Goal: Information Seeking & Learning: Learn about a topic

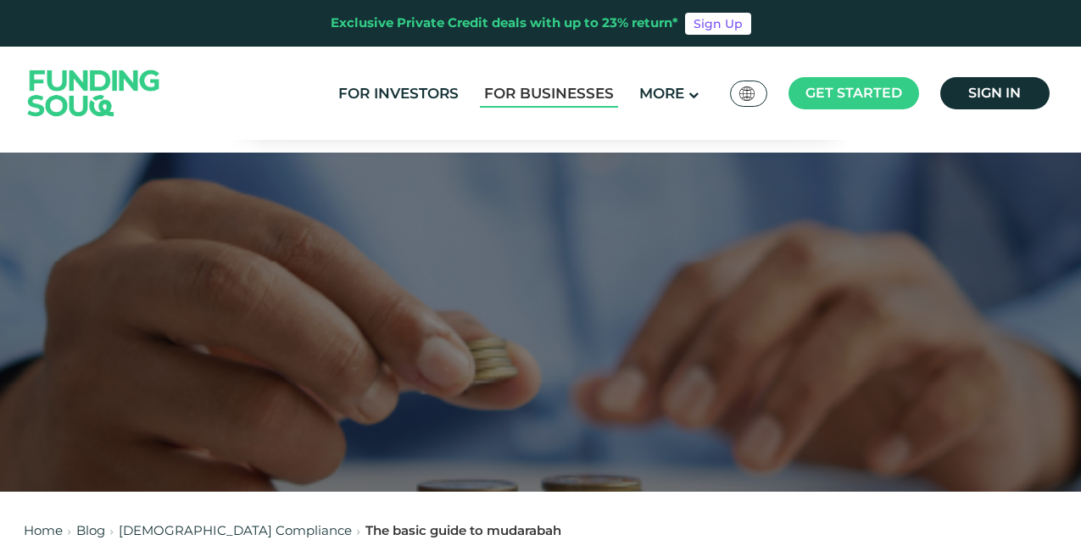
click at [592, 94] on link "For Businesses" at bounding box center [549, 94] width 138 height 28
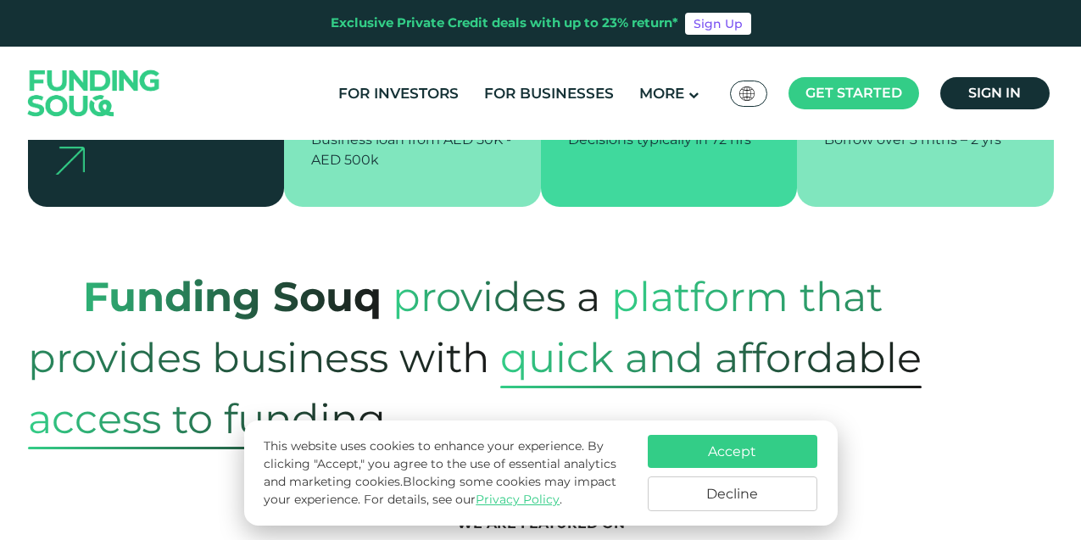
scroll to position [570, 0]
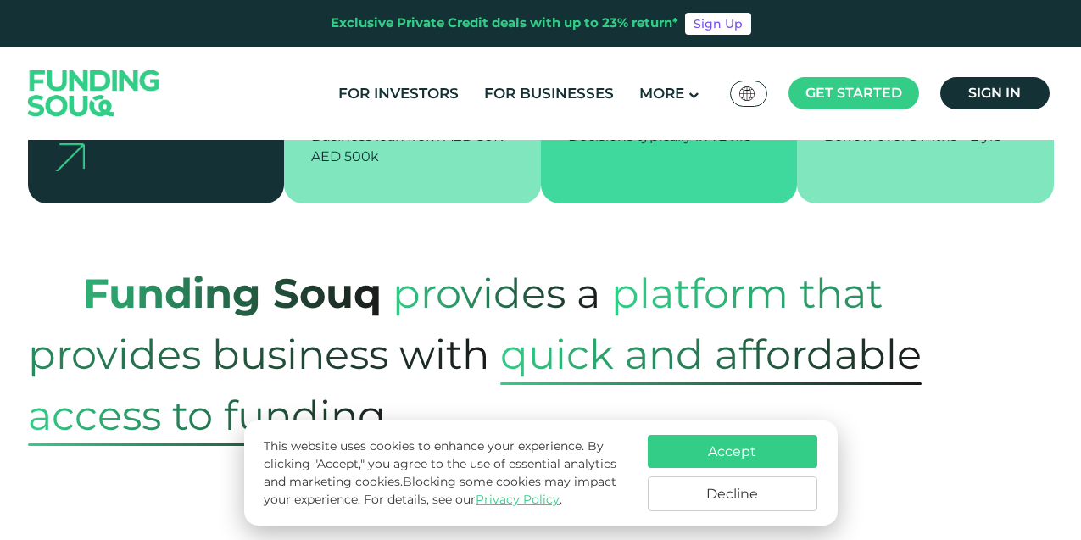
click at [745, 461] on button "Accept" at bounding box center [733, 451] width 170 height 33
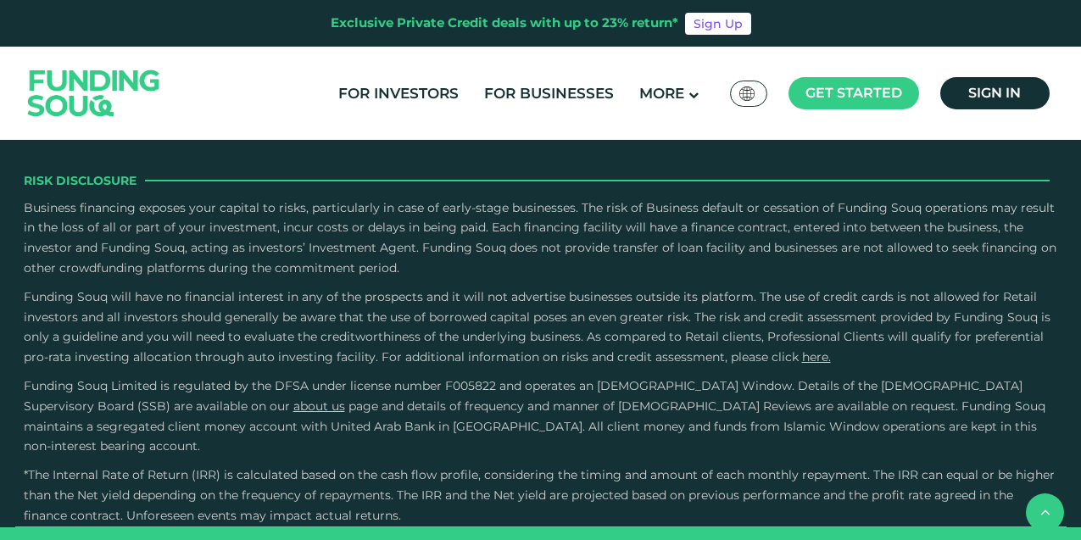
scroll to position [3272, 0]
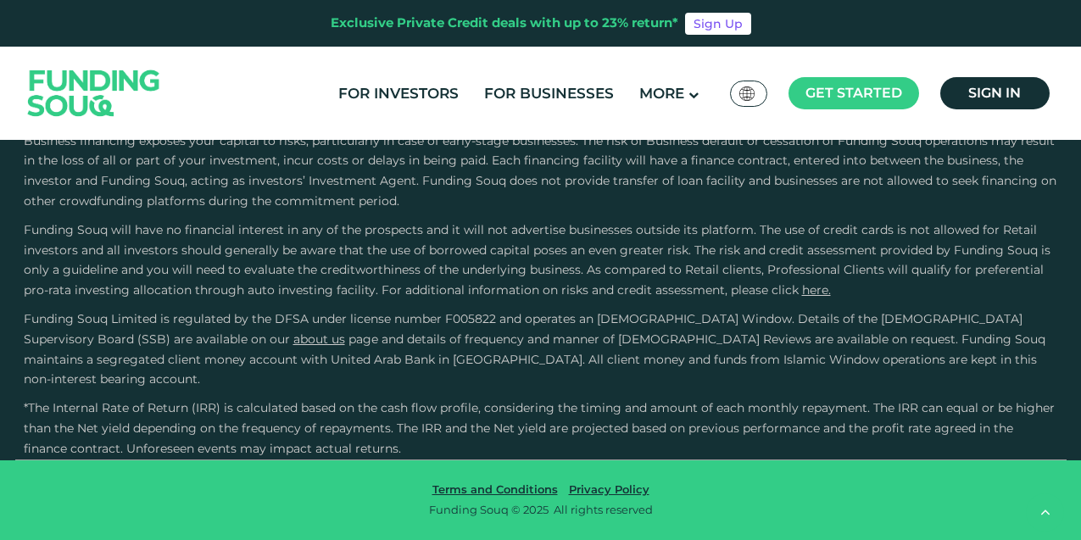
click at [376, 94] on link "For Investors" at bounding box center [398, 94] width 129 height 28
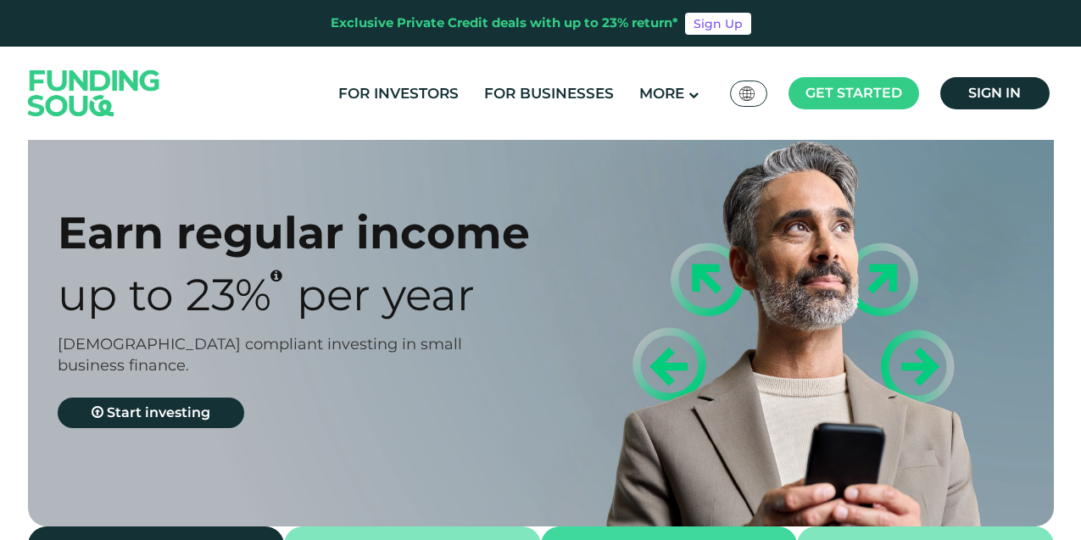
scroll to position [36, 0]
